Goal: Browse casually: Explore the website without a specific task or goal

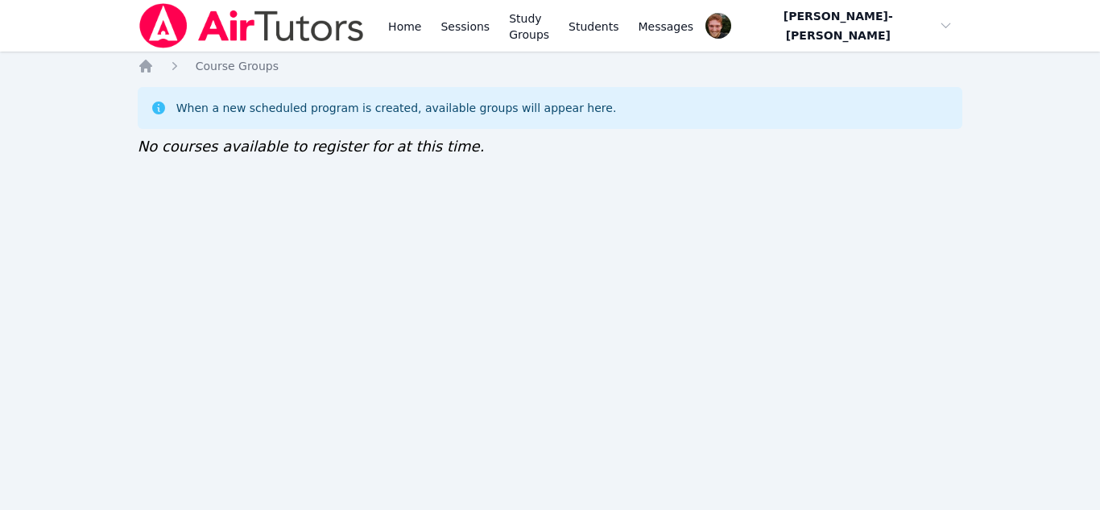
click at [797, 451] on div "Home Sessions Study Groups Students Messages Open user menu Vincent Astray-Cane…" at bounding box center [550, 255] width 1100 height 510
